Goal: Transaction & Acquisition: Purchase product/service

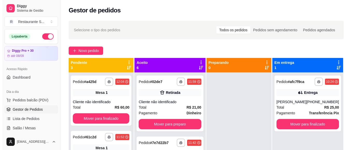
scroll to position [47, 0]
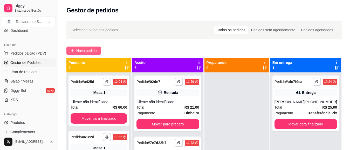
click at [79, 51] on span "Novo pedido" at bounding box center [86, 51] width 20 height 6
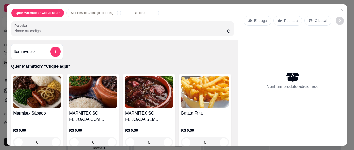
scroll to position [14, 0]
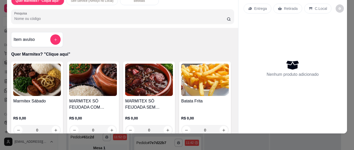
click at [54, 125] on div "0" at bounding box center [37, 130] width 48 height 10
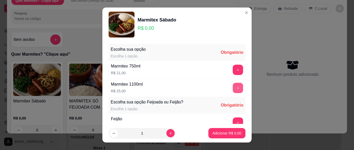
click at [233, 84] on button "+" at bounding box center [238, 88] width 10 height 10
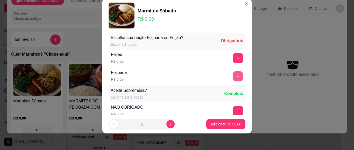
click at [233, 75] on button "+" at bounding box center [238, 77] width 10 height 10
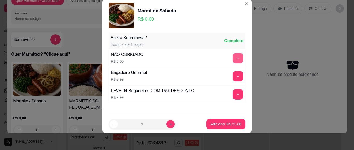
click at [233, 62] on button "+" at bounding box center [238, 58] width 10 height 10
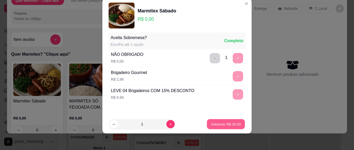
click at [231, 125] on p "Adicionar R$ 25,00" at bounding box center [226, 124] width 30 height 5
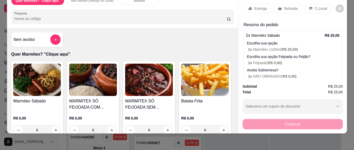
scroll to position [0, 0]
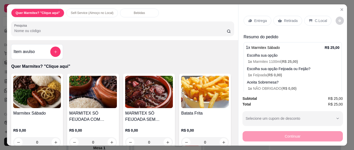
click at [258, 18] on p "Entrega" at bounding box center [260, 20] width 13 height 5
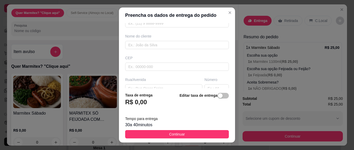
scroll to position [52, 0]
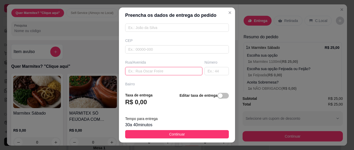
click at [156, 71] on input "text" at bounding box center [163, 71] width 77 height 8
type input "Antares"
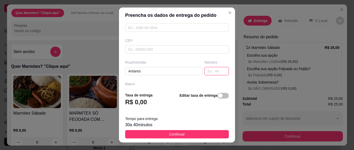
click at [209, 73] on input "text" at bounding box center [217, 71] width 24 height 8
click at [205, 73] on input "588" at bounding box center [217, 71] width 24 height 8
type input "538"
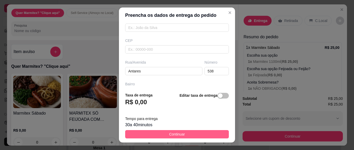
click at [197, 133] on button "Continuar" at bounding box center [177, 134] width 104 height 8
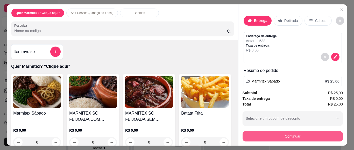
click at [264, 136] on button "Continuar" at bounding box center [293, 136] width 100 height 10
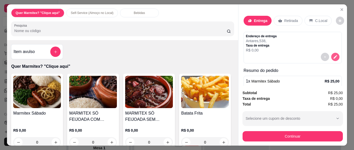
click at [331, 58] on button "decrease-product-quantity" at bounding box center [335, 57] width 8 height 8
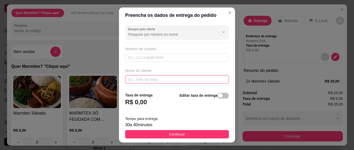
click at [153, 78] on input "text" at bounding box center [177, 79] width 104 height 8
type input "[PERSON_NAME]"
click at [169, 133] on span "Continuar" at bounding box center [177, 135] width 16 height 6
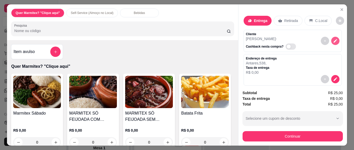
click at [333, 39] on icon "decrease-product-quantity" at bounding box center [335, 41] width 5 height 5
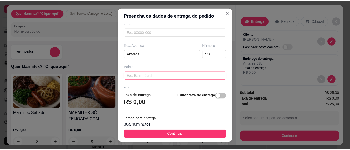
scroll to position [109, 0]
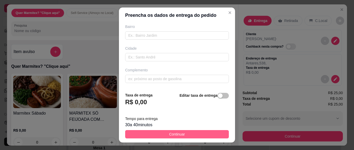
click at [171, 135] on span "Continuar" at bounding box center [177, 135] width 16 height 6
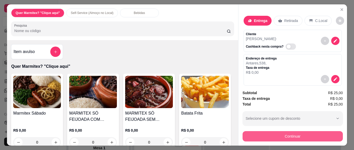
click at [278, 135] on button "Continuar" at bounding box center [293, 136] width 100 height 10
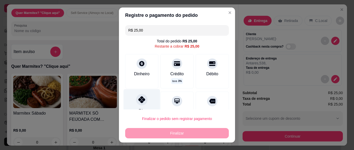
click at [138, 104] on div at bounding box center [141, 99] width 11 height 11
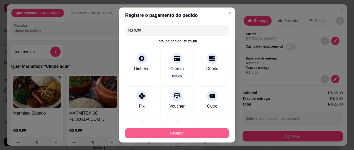
click at [160, 135] on button "Finalizar" at bounding box center [177, 133] width 104 height 10
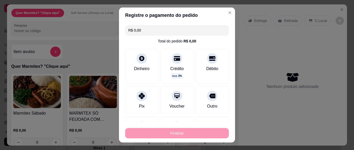
type input "-R$ 25,00"
